Goal: Communication & Community: Share content

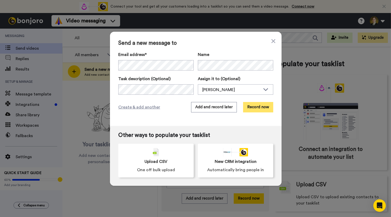
click at [252, 109] on button "Record now" at bounding box center [258, 107] width 30 height 10
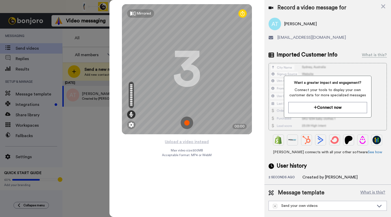
click at [186, 124] on img at bounding box center [187, 123] width 12 height 12
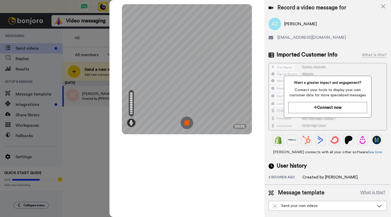
click at [186, 124] on img at bounding box center [187, 123] width 12 height 12
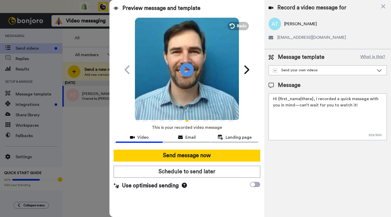
click at [190, 69] on icon at bounding box center [187, 70] width 14 height 14
click at [185, 138] on div "Email" at bounding box center [186, 137] width 47 height 6
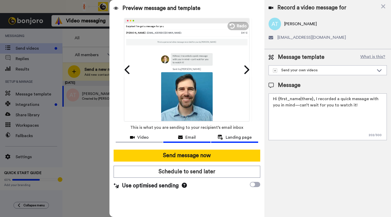
click at [233, 139] on span "Landing page" at bounding box center [239, 137] width 26 height 6
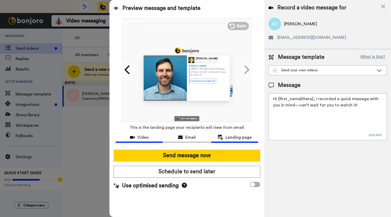
click at [131, 137] on icon at bounding box center [132, 137] width 5 height 4
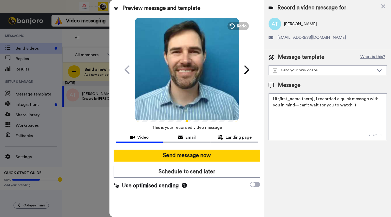
click at [189, 79] on icon "Play/Pause" at bounding box center [187, 69] width 14 height 25
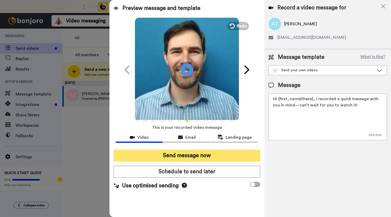
click at [171, 155] on button "Send message now" at bounding box center [187, 156] width 147 height 12
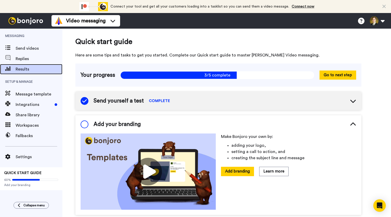
click at [26, 67] on span "Results" at bounding box center [39, 69] width 47 height 6
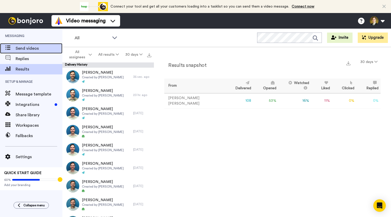
click at [27, 50] on span "Send videos" at bounding box center [39, 48] width 47 height 6
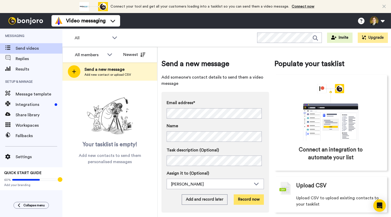
click at [245, 196] on button "Record now" at bounding box center [249, 199] width 30 height 10
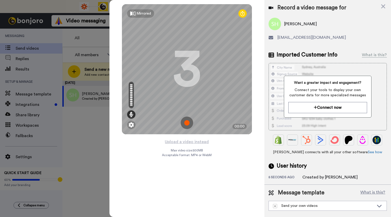
click at [183, 120] on img at bounding box center [187, 123] width 12 height 12
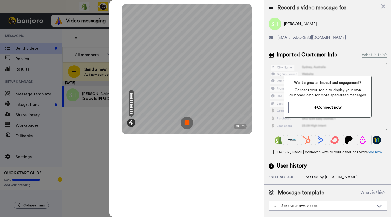
click at [183, 120] on img at bounding box center [187, 123] width 12 height 12
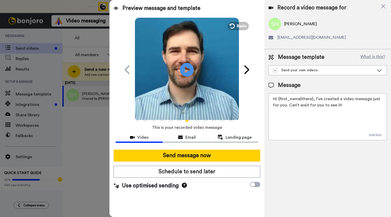
click at [187, 67] on icon "Play/Pause" at bounding box center [187, 69] width 14 height 25
click at [181, 140] on div "Email" at bounding box center [186, 137] width 47 height 6
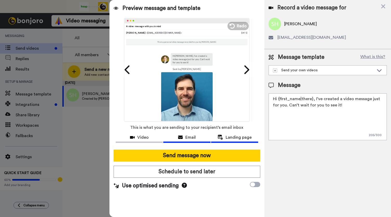
click at [232, 138] on span "Landing page" at bounding box center [239, 137] width 26 height 6
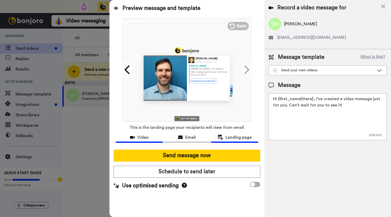
click at [139, 136] on span "Video" at bounding box center [142, 137] width 11 height 6
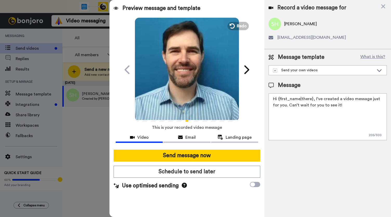
click at [181, 81] on video at bounding box center [187, 69] width 104 height 104
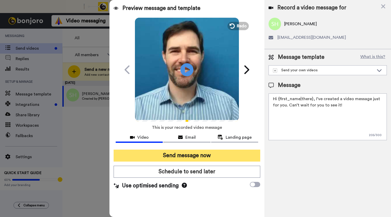
click at [194, 153] on button "Send message now" at bounding box center [187, 156] width 147 height 12
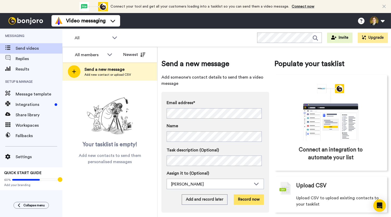
click at [253, 201] on button "Record now" at bounding box center [249, 199] width 30 height 10
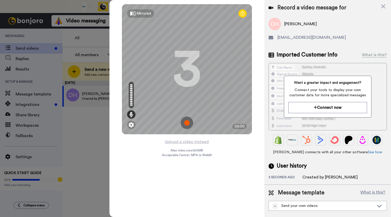
click at [187, 120] on img at bounding box center [187, 123] width 12 height 12
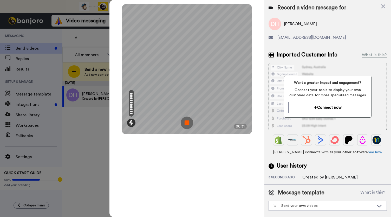
click at [187, 120] on img at bounding box center [187, 123] width 12 height 12
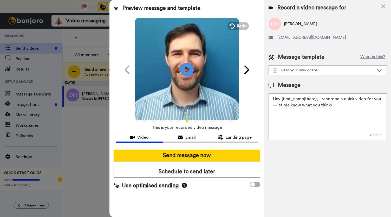
click at [188, 68] on icon at bounding box center [187, 70] width 14 height 14
click at [179, 136] on icon at bounding box center [180, 137] width 5 height 4
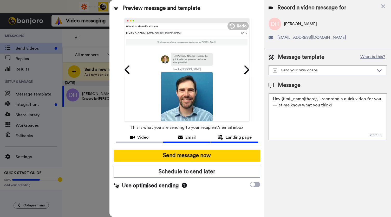
click at [232, 140] on span "Landing page" at bounding box center [239, 137] width 26 height 6
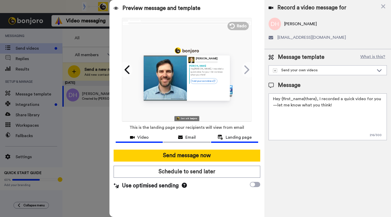
click at [143, 142] on button "Video" at bounding box center [139, 138] width 47 height 10
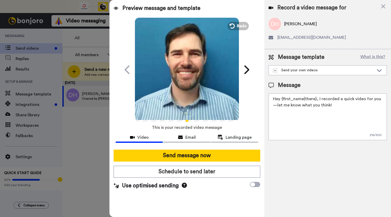
click at [180, 95] on video at bounding box center [187, 69] width 104 height 104
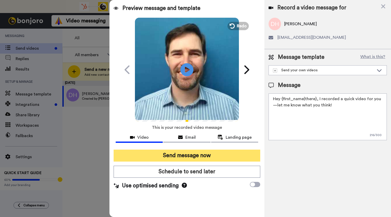
click at [176, 155] on button "Send message now" at bounding box center [187, 156] width 147 height 12
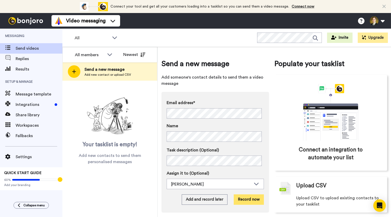
click at [248, 198] on button "Record now" at bounding box center [249, 199] width 30 height 10
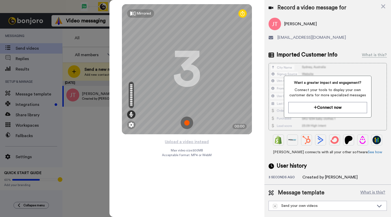
click at [187, 124] on img at bounding box center [187, 123] width 12 height 12
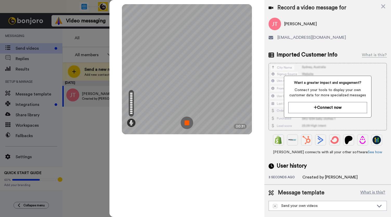
click at [187, 124] on img at bounding box center [187, 123] width 12 height 12
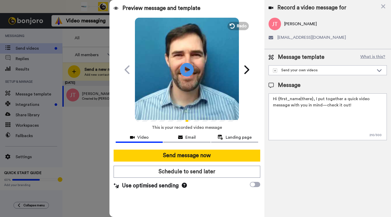
click at [186, 79] on icon "Play/Pause" at bounding box center [187, 69] width 14 height 25
click at [187, 75] on icon at bounding box center [187, 70] width 14 height 14
click at [187, 74] on icon at bounding box center [187, 70] width 14 height 14
click at [181, 139] on div "Email" at bounding box center [186, 137] width 47 height 6
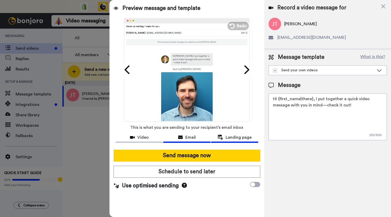
click at [228, 139] on span "Landing page" at bounding box center [239, 137] width 26 height 6
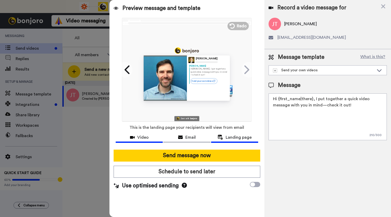
click at [146, 136] on span "Video" at bounding box center [142, 137] width 11 height 6
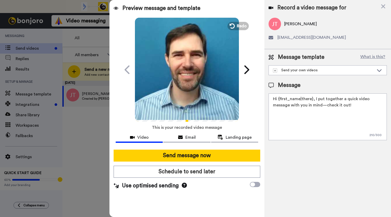
click at [179, 92] on video at bounding box center [187, 69] width 104 height 104
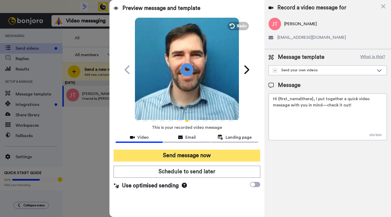
click at [193, 156] on button "Send message now" at bounding box center [187, 156] width 147 height 12
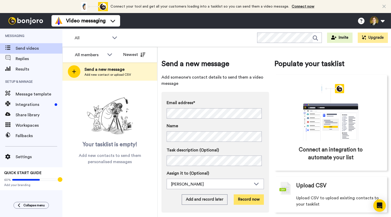
click at [246, 198] on button "Record now" at bounding box center [249, 199] width 30 height 10
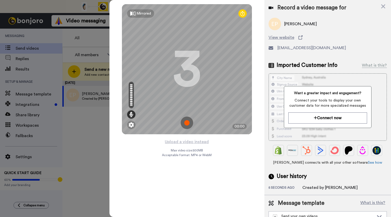
click at [186, 122] on img at bounding box center [187, 123] width 12 height 12
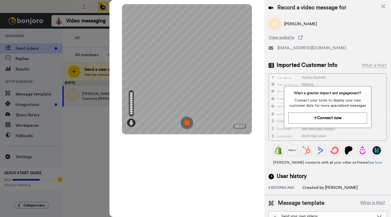
click at [186, 122] on img at bounding box center [187, 123] width 12 height 12
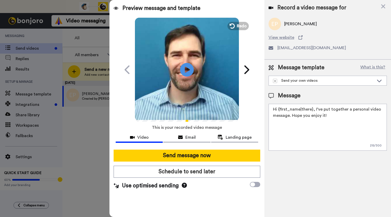
click at [188, 66] on icon at bounding box center [187, 70] width 14 height 14
click at [184, 139] on div "Email" at bounding box center [186, 137] width 47 height 6
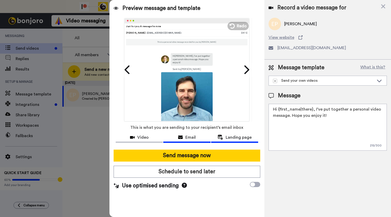
click at [239, 137] on span "Landing page" at bounding box center [239, 137] width 26 height 6
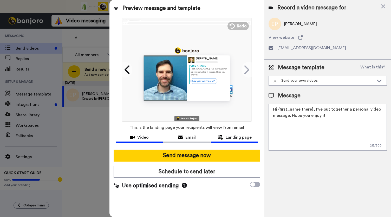
click at [137, 139] on span "Video" at bounding box center [142, 137] width 11 height 6
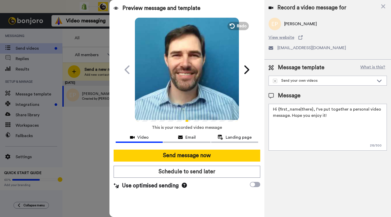
click at [187, 82] on video at bounding box center [187, 69] width 104 height 104
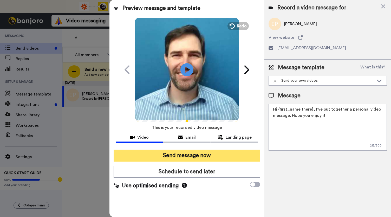
click at [182, 155] on button "Send message now" at bounding box center [187, 156] width 147 height 12
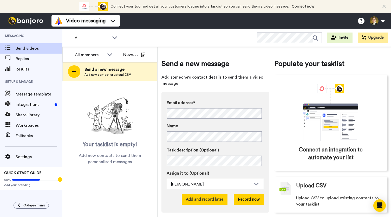
click at [208, 198] on button "Add and record later" at bounding box center [205, 199] width 46 height 10
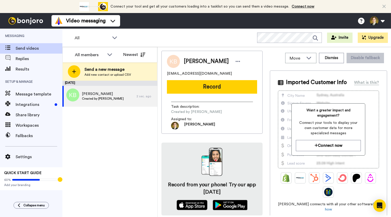
click at [220, 88] on button "Record" at bounding box center [212, 87] width 90 height 14
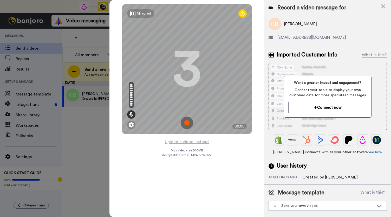
click at [185, 123] on img at bounding box center [187, 123] width 12 height 12
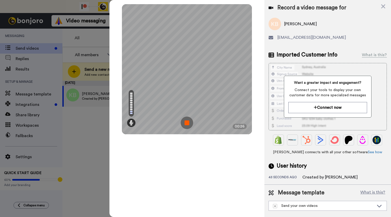
click at [185, 123] on img at bounding box center [187, 123] width 12 height 12
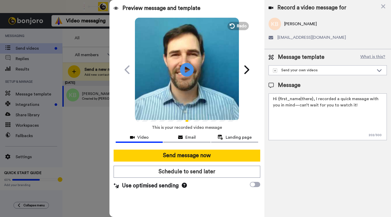
click at [190, 72] on icon at bounding box center [187, 70] width 14 height 14
click at [186, 140] on span "Email" at bounding box center [191, 137] width 10 height 6
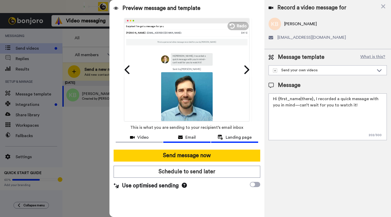
click at [230, 140] on span "Landing page" at bounding box center [239, 137] width 26 height 6
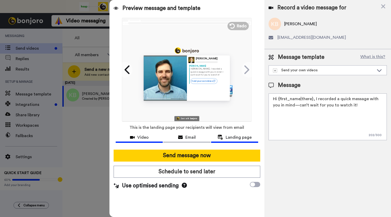
click at [146, 141] on button "Video" at bounding box center [139, 138] width 47 height 10
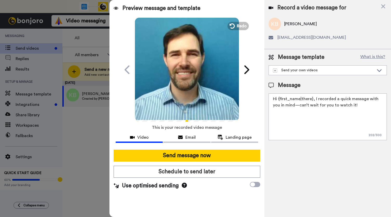
click at [186, 94] on video at bounding box center [187, 69] width 104 height 104
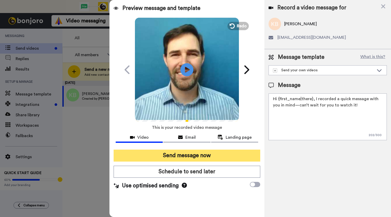
click at [176, 156] on button "Send message now" at bounding box center [187, 156] width 147 height 12
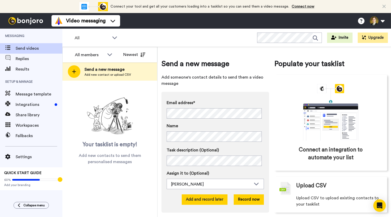
click at [210, 201] on button "Add and record later" at bounding box center [205, 199] width 46 height 10
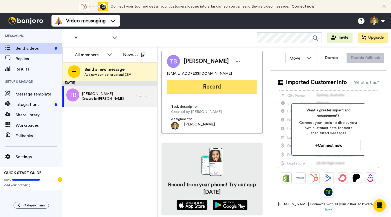
click at [201, 88] on button "Record" at bounding box center [212, 87] width 90 height 14
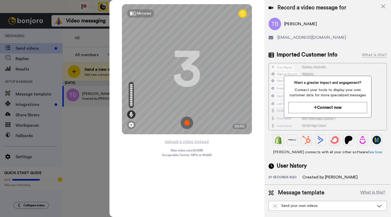
click at [188, 124] on img at bounding box center [187, 123] width 12 height 12
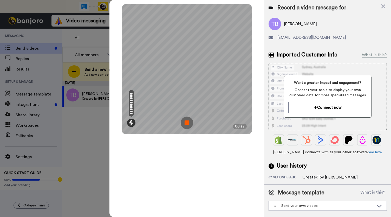
click at [188, 124] on img at bounding box center [187, 123] width 12 height 12
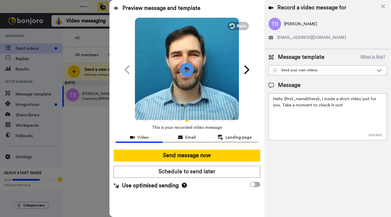
click at [186, 70] on icon "Play/Pause" at bounding box center [187, 69] width 14 height 25
click at [183, 133] on button "Email" at bounding box center [186, 138] width 47 height 10
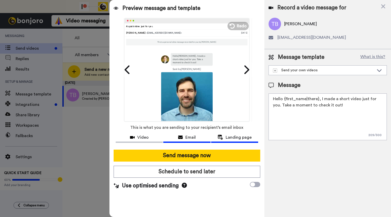
click at [234, 137] on span "Landing page" at bounding box center [239, 137] width 26 height 6
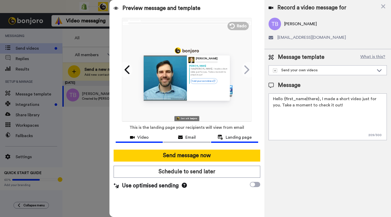
click at [137, 137] on div "Video" at bounding box center [139, 137] width 47 height 6
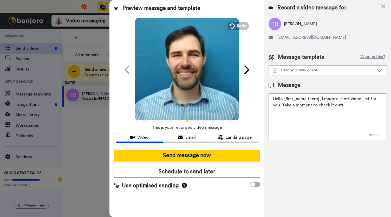
click at [184, 85] on video at bounding box center [187, 69] width 104 height 104
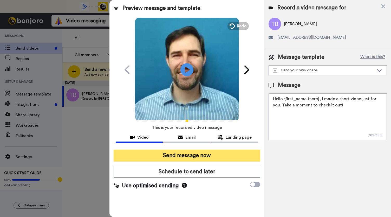
click at [183, 152] on button "Send message now" at bounding box center [187, 156] width 147 height 12
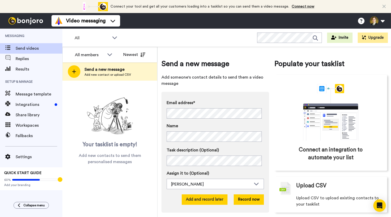
click at [206, 200] on button "Add and record later" at bounding box center [205, 199] width 46 height 10
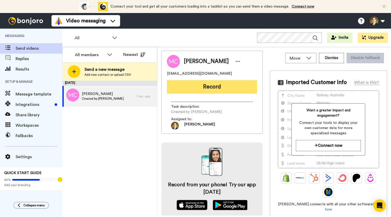
click at [198, 87] on button "Record" at bounding box center [212, 87] width 90 height 14
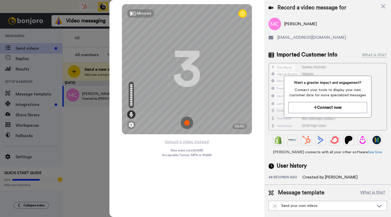
click at [184, 121] on img at bounding box center [187, 123] width 12 height 12
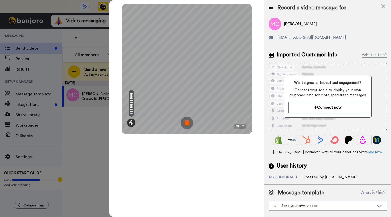
click at [184, 121] on img at bounding box center [187, 123] width 12 height 12
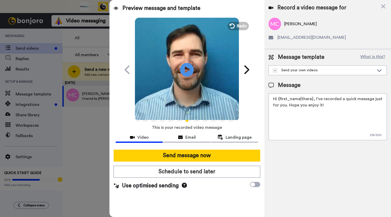
click at [189, 67] on icon at bounding box center [187, 70] width 14 height 14
click at [186, 140] on span "Email" at bounding box center [191, 137] width 10 height 6
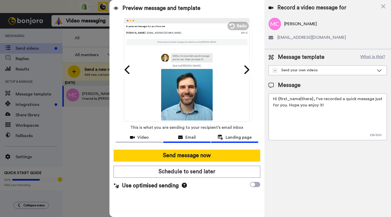
click at [231, 138] on span "Landing page" at bounding box center [239, 137] width 26 height 6
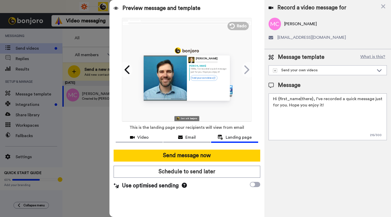
click at [144, 139] on span "Video" at bounding box center [142, 137] width 11 height 6
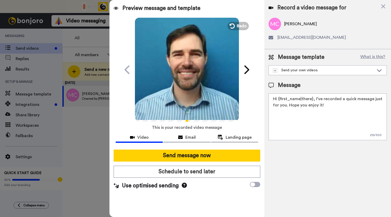
click at [185, 83] on video at bounding box center [187, 69] width 104 height 104
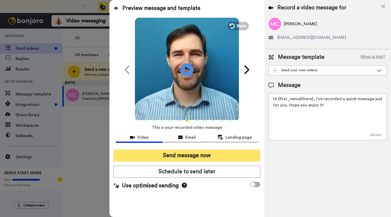
click at [167, 155] on button "Send message now" at bounding box center [187, 156] width 147 height 12
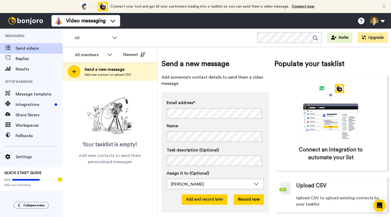
click at [206, 200] on button "Add and record later" at bounding box center [205, 199] width 46 height 10
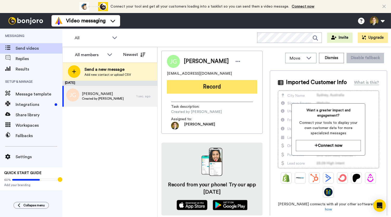
click at [196, 86] on button "Record" at bounding box center [212, 87] width 90 height 14
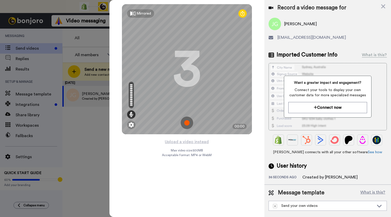
click at [184, 123] on img at bounding box center [187, 123] width 12 height 12
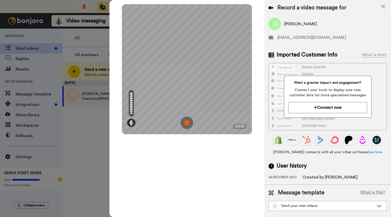
click at [185, 123] on img at bounding box center [187, 123] width 12 height 12
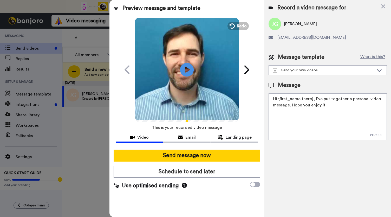
click at [185, 72] on icon at bounding box center [187, 70] width 14 height 14
click at [190, 136] on span "Email" at bounding box center [191, 137] width 10 height 6
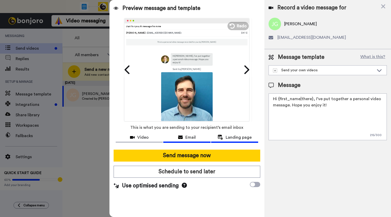
click at [230, 137] on span "Landing page" at bounding box center [239, 137] width 26 height 6
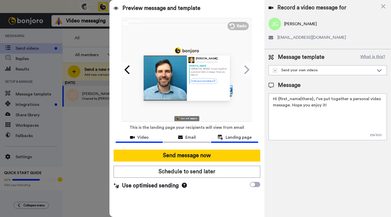
click at [137, 137] on div "Video" at bounding box center [139, 137] width 47 height 6
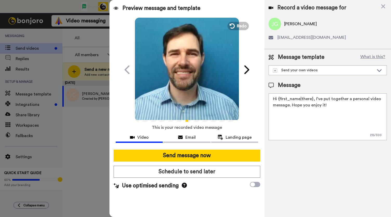
click at [185, 92] on video at bounding box center [187, 69] width 104 height 104
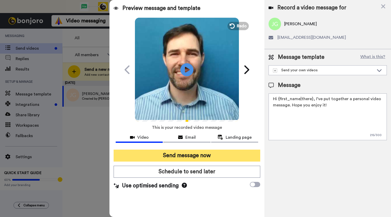
click at [177, 152] on button "Send message now" at bounding box center [187, 156] width 147 height 12
